Goal: Task Accomplishment & Management: Manage account settings

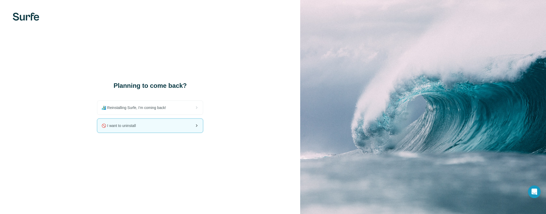
click at [121, 126] on span "🚫 I want to uninstall" at bounding box center [120, 125] width 38 height 5
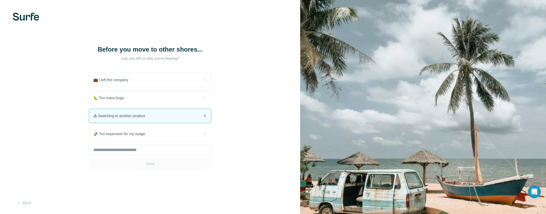
click at [127, 114] on span "🕹 Switching to another product" at bounding box center [121, 115] width 56 height 5
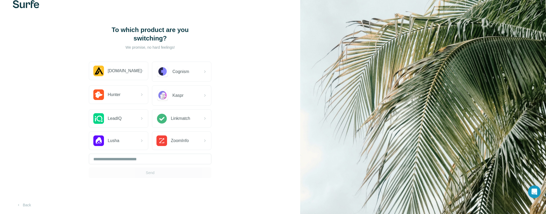
scroll to position [15, 0]
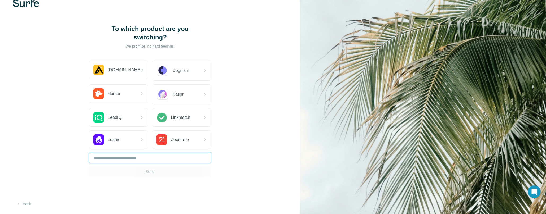
click at [120, 157] on input "text" at bounding box center [150, 158] width 122 height 11
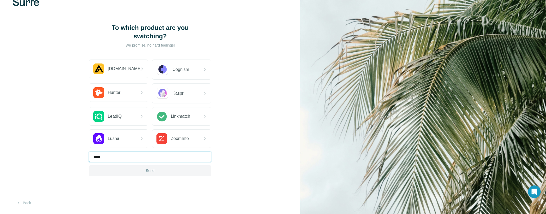
type input "****"
click at [151, 171] on span "Send" at bounding box center [150, 170] width 9 height 5
